Goal: Task Accomplishment & Management: Use online tool/utility

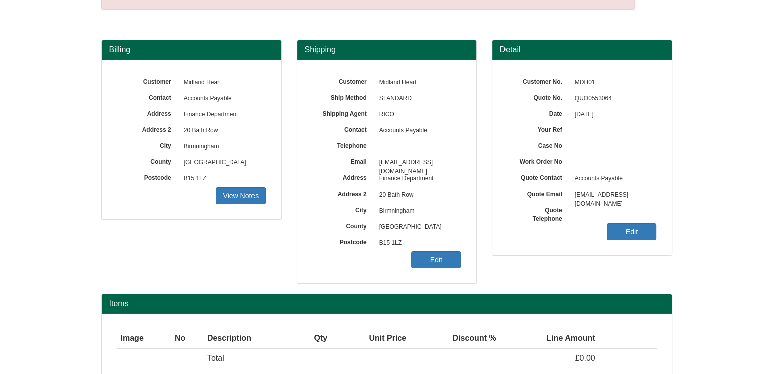
scroll to position [100, 0]
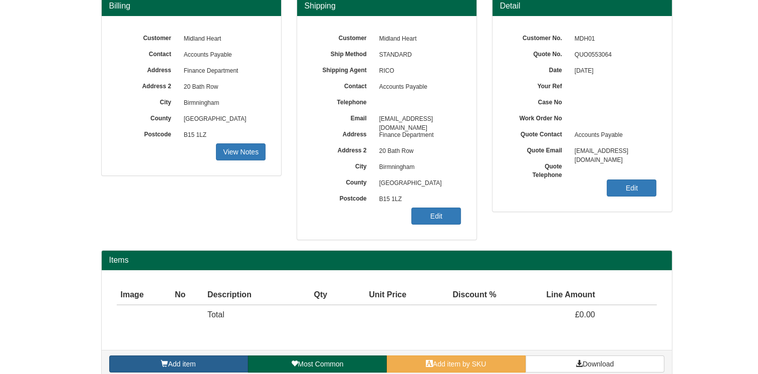
click at [196, 360] on link "Add item" at bounding box center [178, 363] width 139 height 17
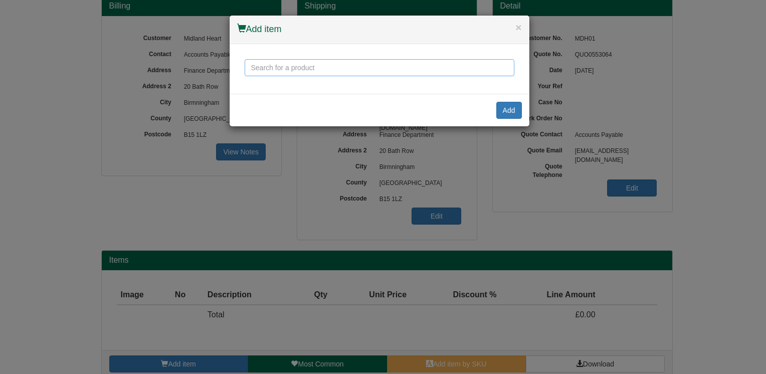
click at [345, 74] on input "text" at bounding box center [380, 67] width 270 height 17
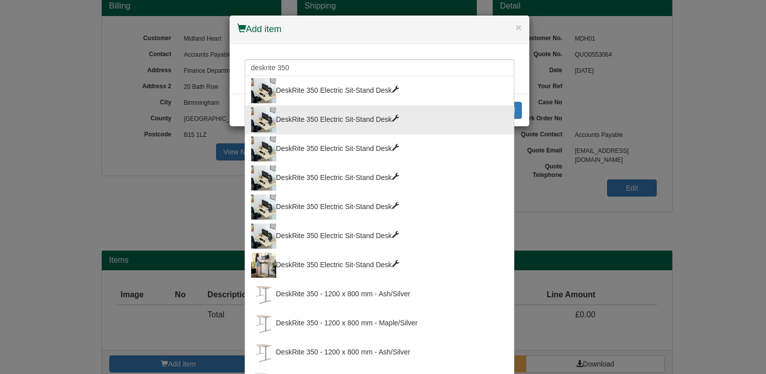
click at [394, 120] on span at bounding box center [395, 118] width 7 height 7
type input "DeskRite 350 Electric Sit-Stand Desk"
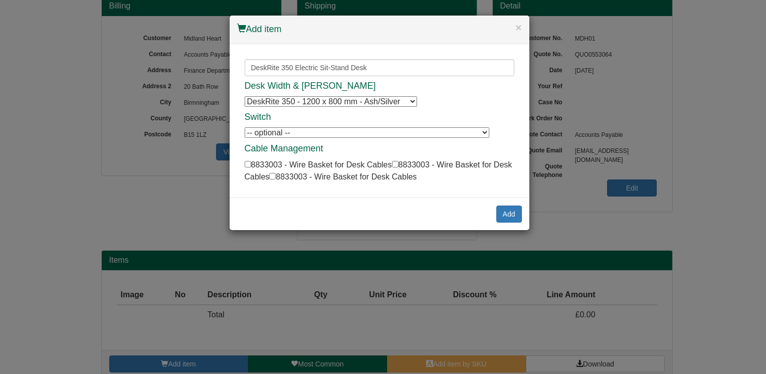
click at [414, 100] on select "DeskRite 350 - 1200 x 800 mm - Ash/Silver DeskRite 350 - 1200 x 800 mm - Ash/Si…" at bounding box center [331, 101] width 172 height 11
click at [370, 65] on input "DeskRite 350 Electric Sit-Stand Desk" at bounding box center [380, 67] width 270 height 17
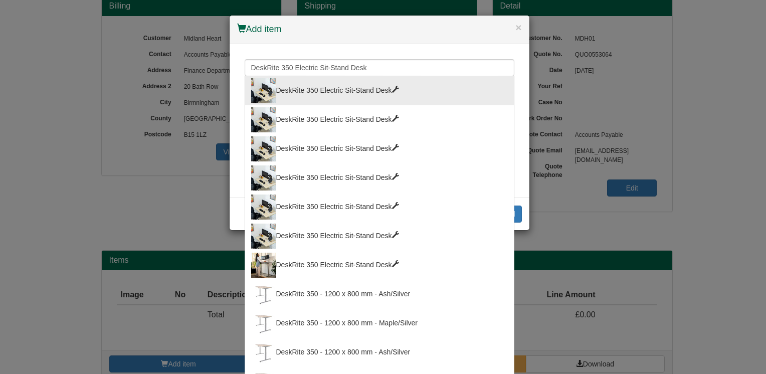
click at [392, 144] on span at bounding box center [395, 147] width 7 height 7
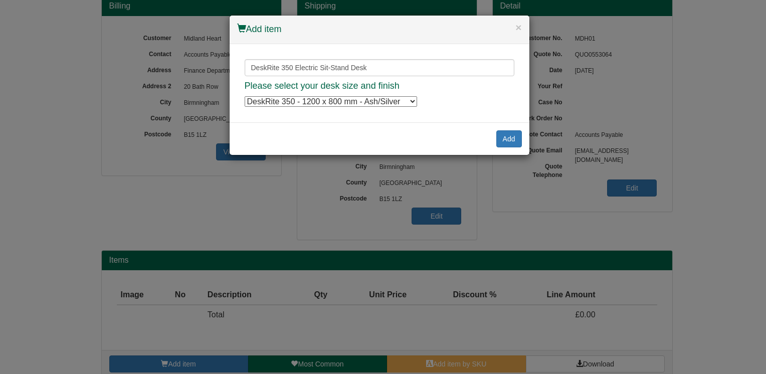
click at [414, 106] on select "DeskRite 350 - 1200 x 800 mm - Ash/Silver DeskRite 350 - 1200 x 800 mm - Ash/Si…" at bounding box center [331, 101] width 172 height 11
select select "8814017"
click at [245, 96] on select "DeskRite 350 - 1200 x 800 mm - Ash/Silver DeskRite 350 - 1200 x 800 mm - Ash/Si…" at bounding box center [331, 101] width 172 height 11
click at [498, 146] on button "Add" at bounding box center [509, 138] width 26 height 17
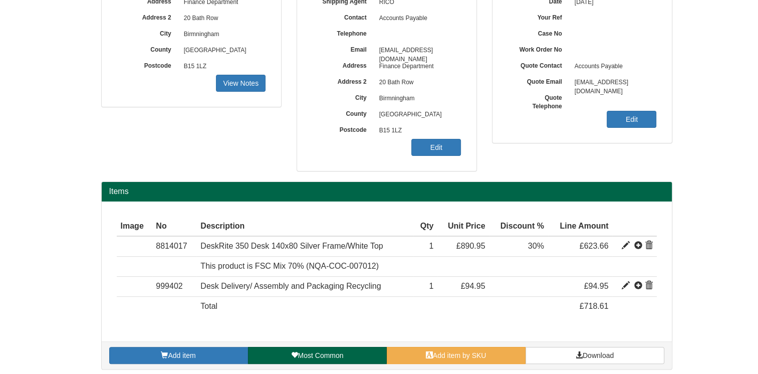
scroll to position [172, 0]
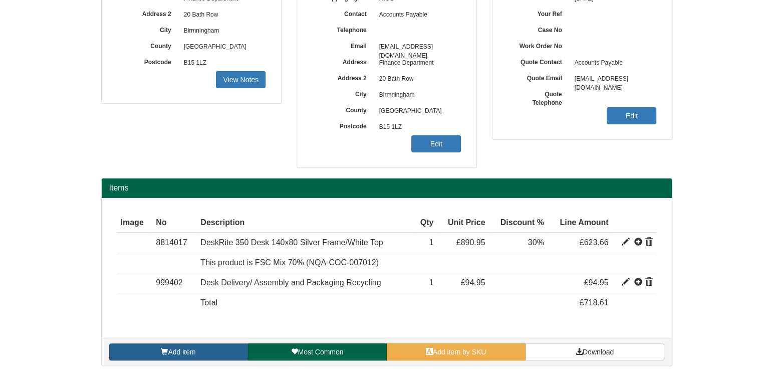
click at [196, 348] on link "Add item" at bounding box center [178, 351] width 139 height 17
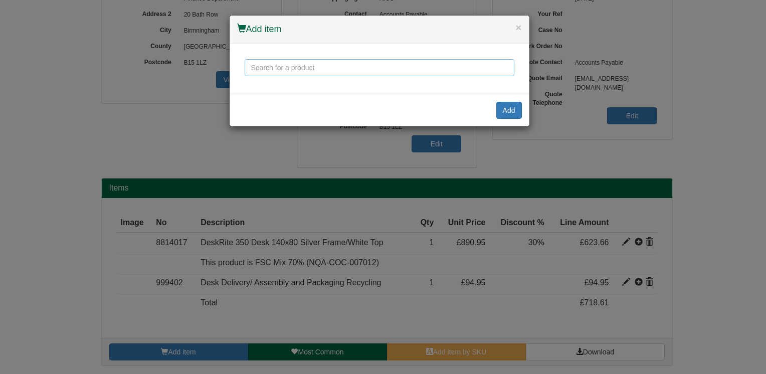
click at [302, 62] on input "text" at bounding box center [380, 67] width 270 height 17
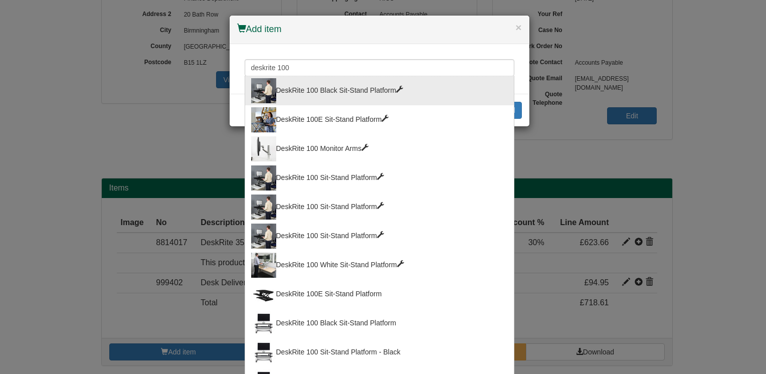
click at [321, 86] on div "DeskRite 100 Black Sit-Stand Platform" at bounding box center [379, 90] width 257 height 25
type input "DeskRite 100 Black Sit-Stand Platform"
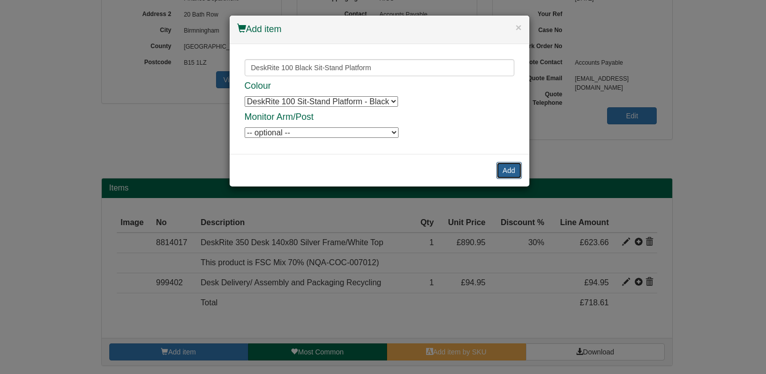
click at [501, 168] on button "Add" at bounding box center [509, 170] width 26 height 17
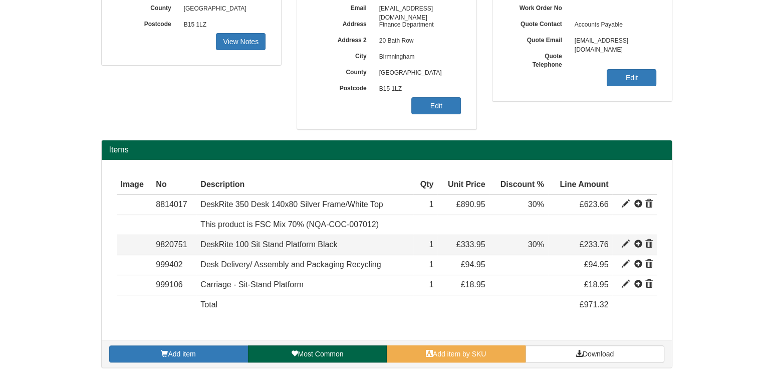
scroll to position [212, 0]
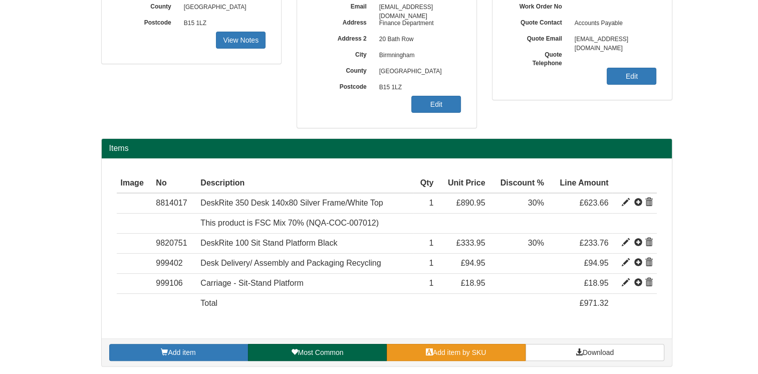
click at [470, 351] on span "Add item by SKU" at bounding box center [460, 352] width 54 height 8
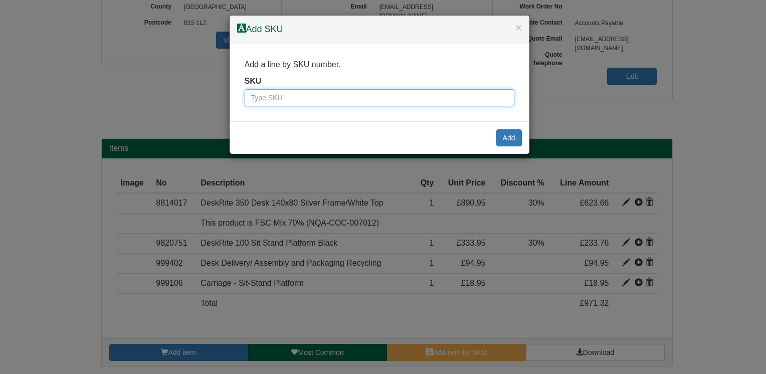
paste input "9787511BLA"
type input "9787511BLA"
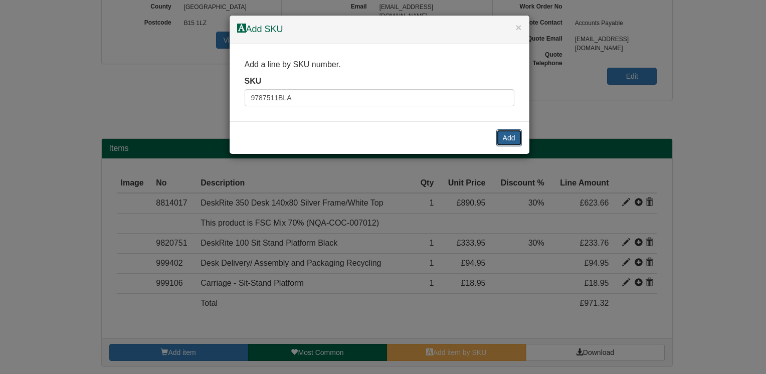
click at [513, 136] on button "Add" at bounding box center [509, 137] width 26 height 17
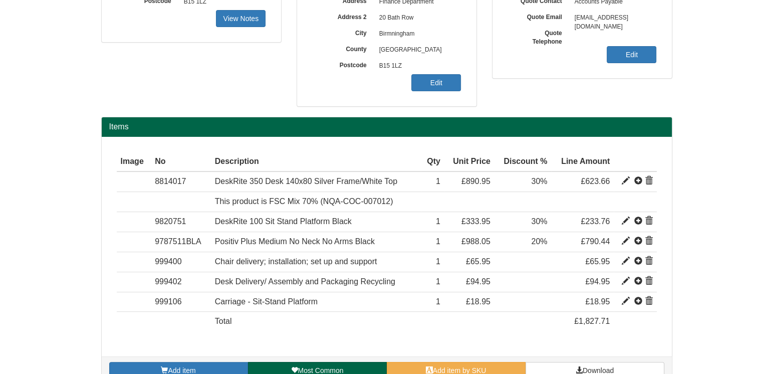
scroll to position [252, 0]
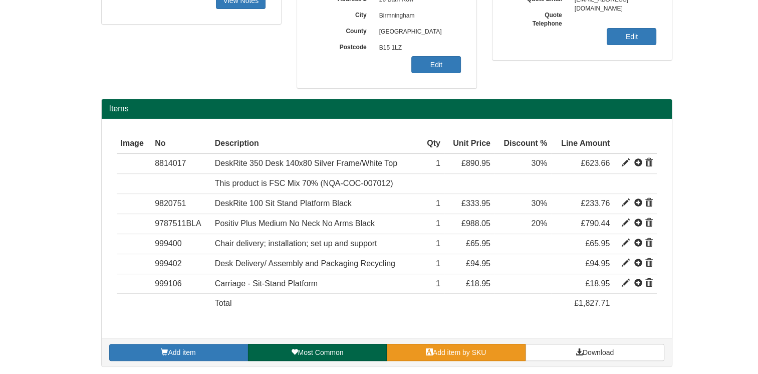
click at [460, 351] on span "Add item by SKU" at bounding box center [460, 352] width 54 height 8
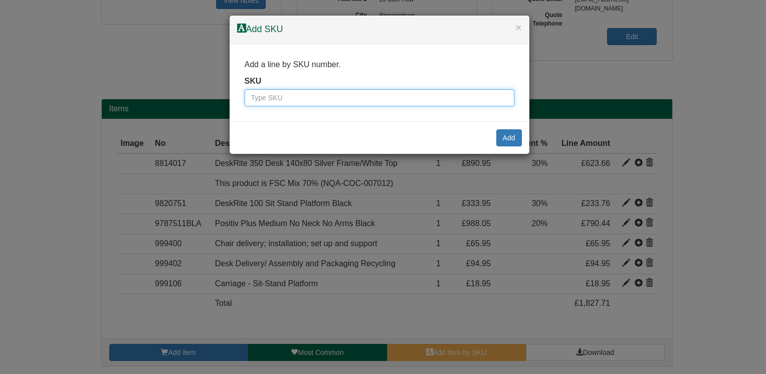
paste input "9787701"
type input "9787701"
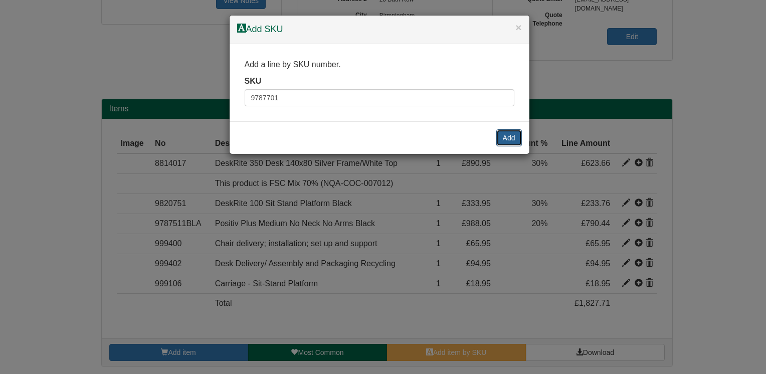
click at [499, 135] on button "Add" at bounding box center [509, 137] width 26 height 17
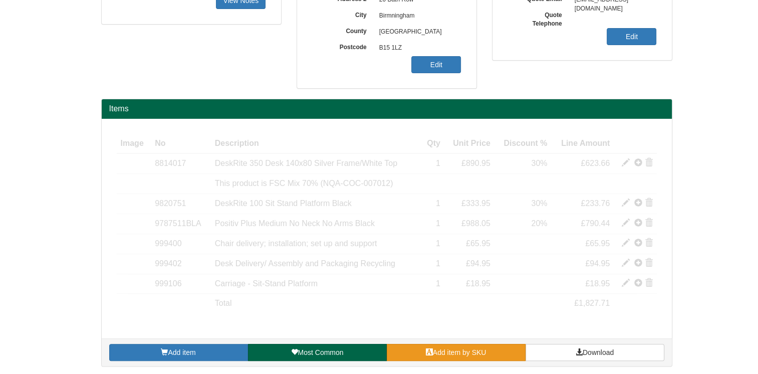
click at [476, 348] on span "Add item by SKU" at bounding box center [460, 352] width 54 height 8
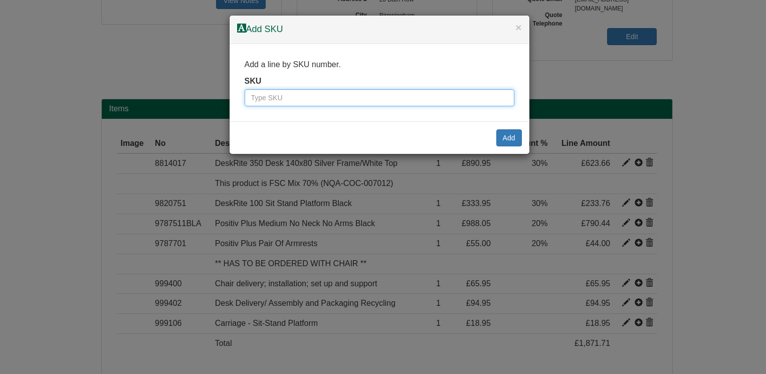
paste input "9787703"
type input "9787703"
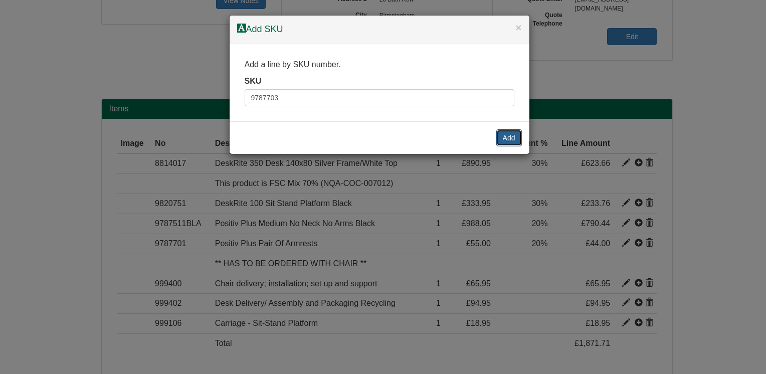
click at [506, 137] on button "Add" at bounding box center [509, 137] width 26 height 17
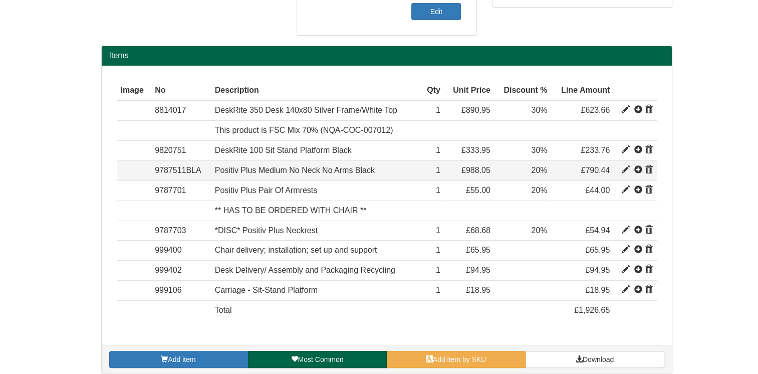
scroll to position [311, 0]
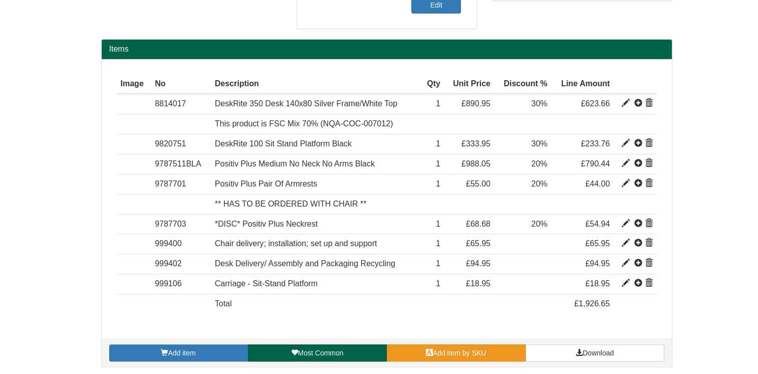
click at [466, 350] on span "Add item by SKU" at bounding box center [460, 353] width 54 height 8
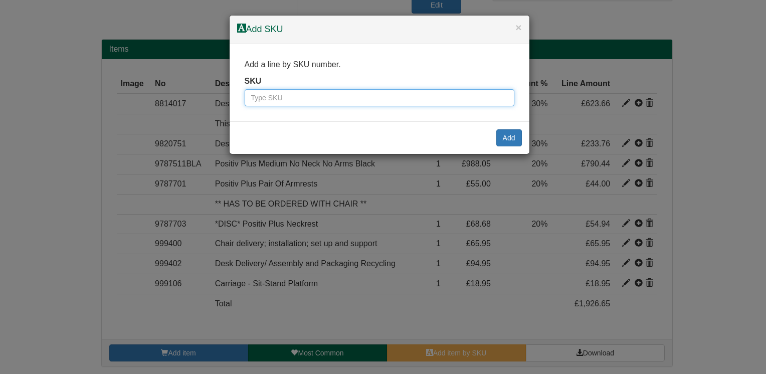
paste input "9787700"
type input "9787700"
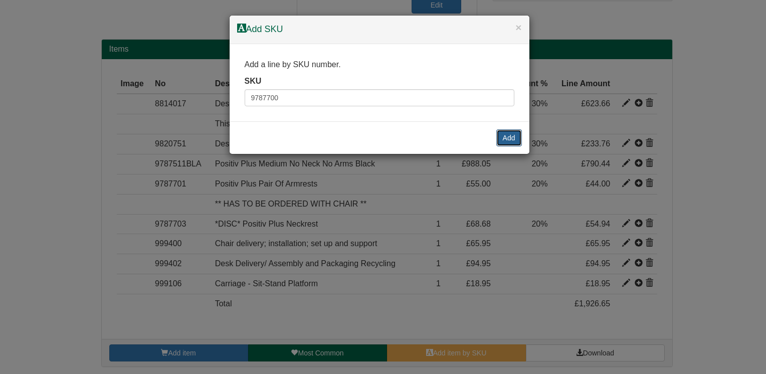
click at [507, 137] on button "Add" at bounding box center [509, 137] width 26 height 17
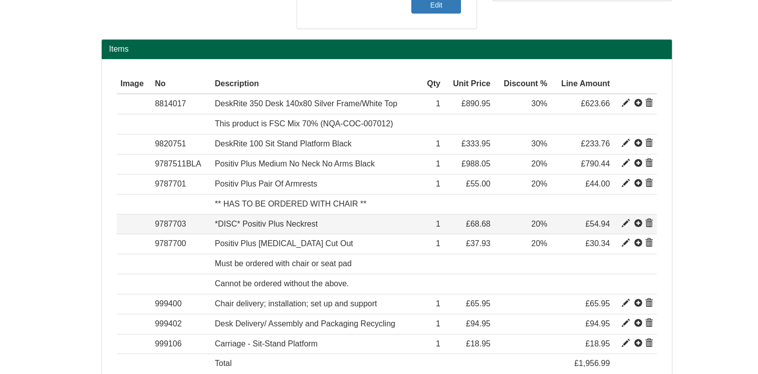
click at [651, 219] on span at bounding box center [649, 223] width 8 height 8
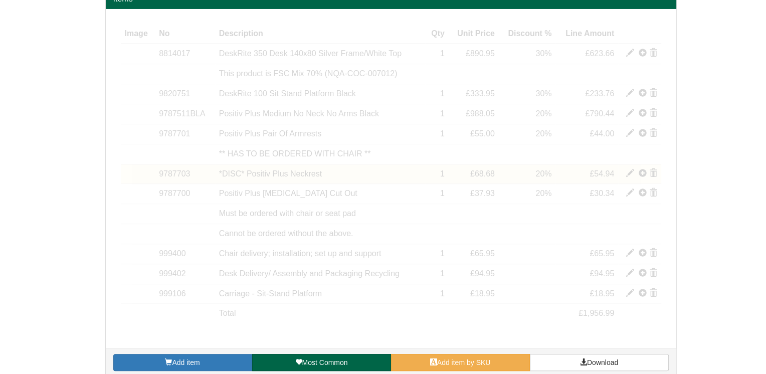
scroll to position [351, 0]
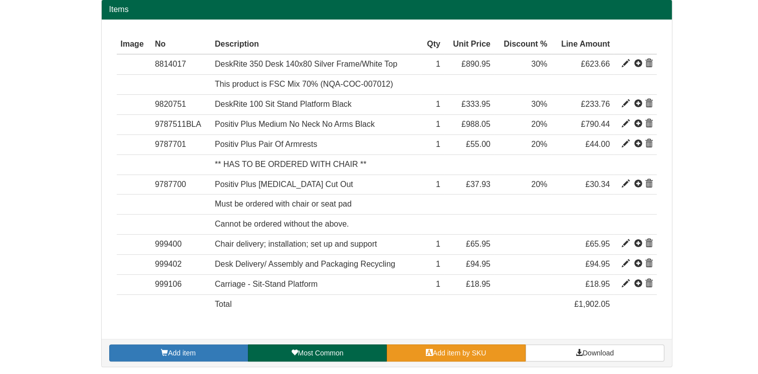
click at [437, 352] on span "Add item by SKU" at bounding box center [460, 353] width 54 height 8
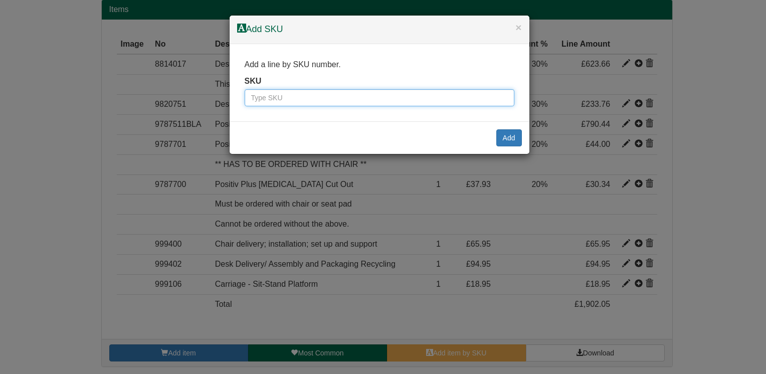
click at [339, 97] on input "text" at bounding box center [380, 97] width 270 height 17
type input "9787703bla"
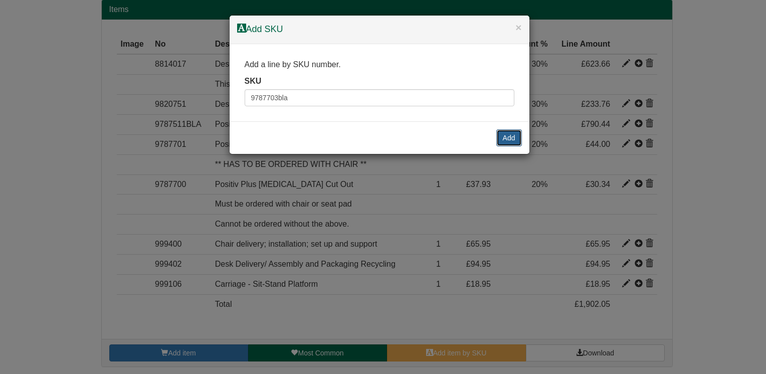
click at [501, 141] on button "Add" at bounding box center [509, 137] width 26 height 17
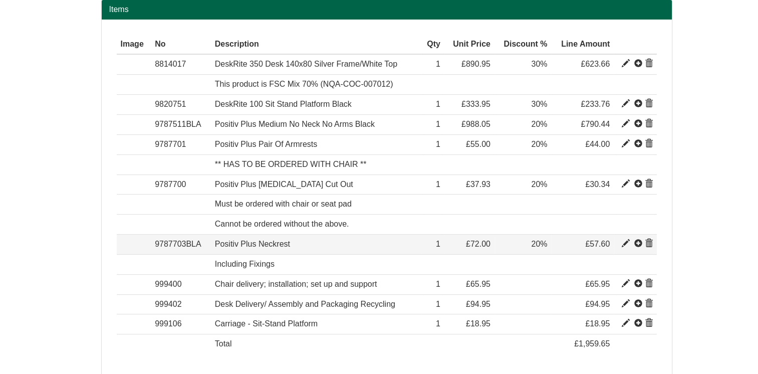
click at [625, 239] on span at bounding box center [626, 243] width 8 height 8
type input "Positiv Plus Neckrest"
type input "Bondai Black - Replacement Part"
type input "35.48"
type input "72.00"
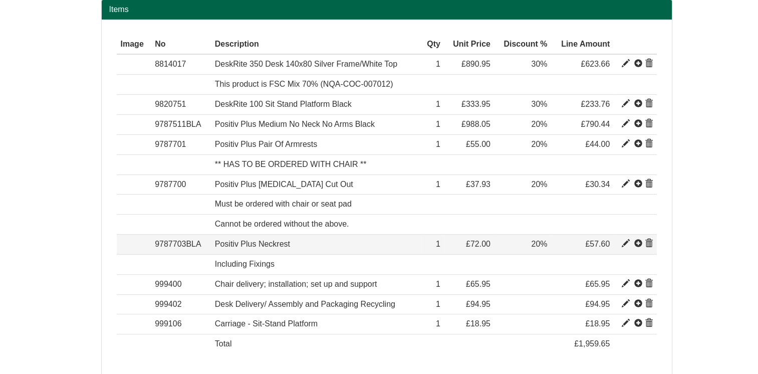
type input "72.00"
type input "1"
type input "20.00"
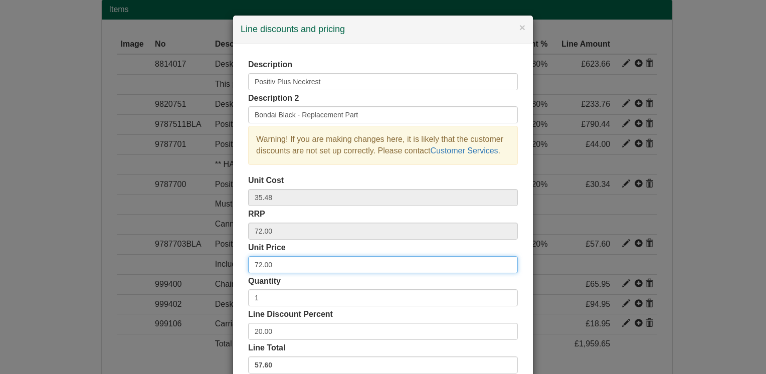
drag, startPoint x: 274, startPoint y: 265, endPoint x: 233, endPoint y: 265, distance: 40.1
click at [234, 265] on div "Description Positiv Plus Neckrest Description 2 Bondai Black - Replacement Part…" at bounding box center [383, 217] width 300 height 347
type input "54.94"
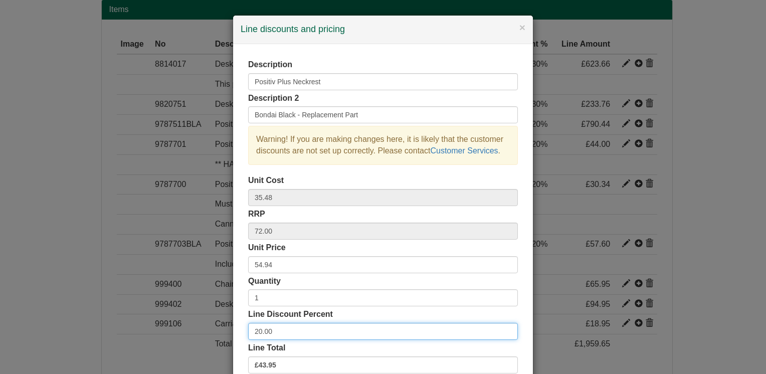
drag, startPoint x: 256, startPoint y: 340, endPoint x: 220, endPoint y: 344, distance: 35.8
click at [220, 344] on div "× Line discounts and pricing Description Positiv Plus Neckrest Description 2 Bo…" at bounding box center [383, 187] width 766 height 374
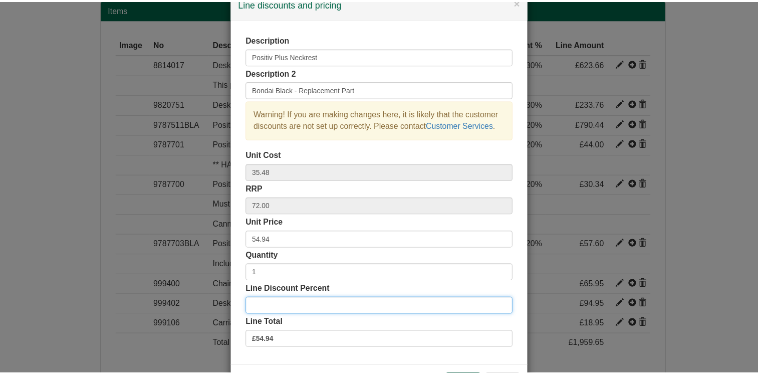
scroll to position [64, 0]
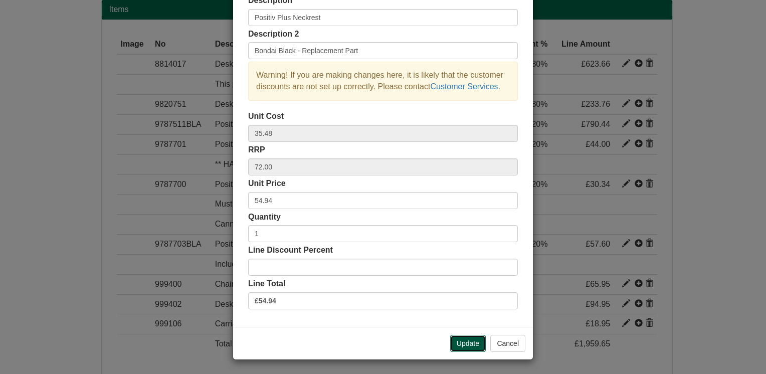
click at [460, 346] on button "Update" at bounding box center [468, 343] width 36 height 17
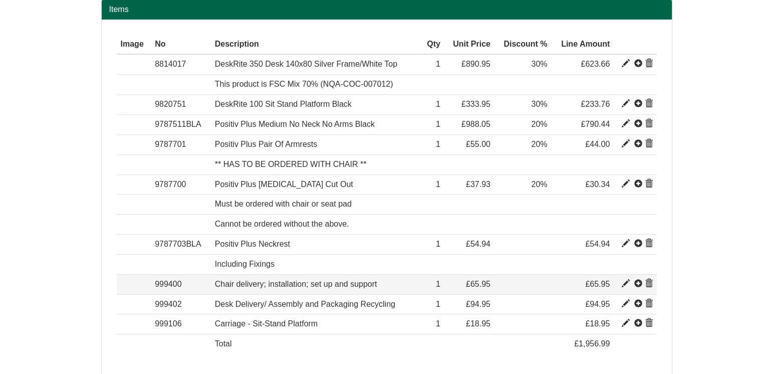
scroll to position [391, 0]
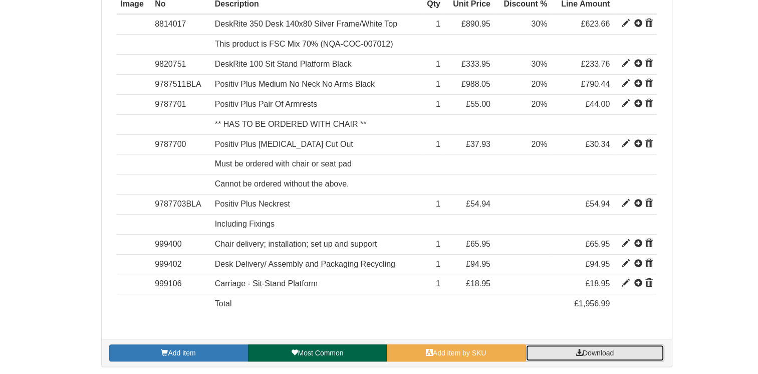
click at [581, 351] on span at bounding box center [579, 352] width 7 height 7
